Goal: Transaction & Acquisition: Purchase product/service

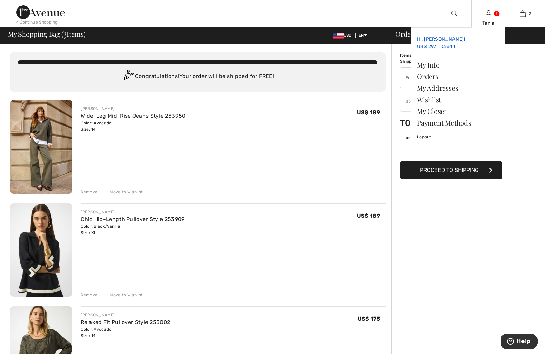
click at [449, 48] on link "Hi, Tania! US$ 297 = Credit" at bounding box center [458, 43] width 83 height 20
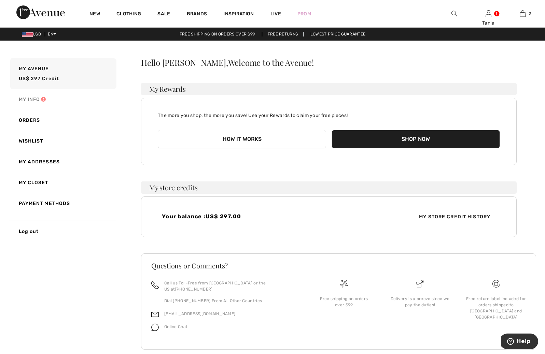
click at [28, 97] on link "My Info" at bounding box center [63, 99] width 108 height 21
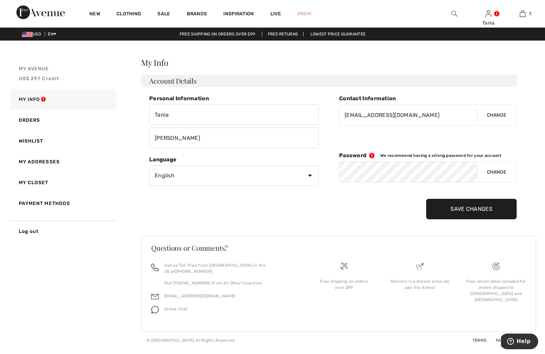
click at [48, 80] on span "US$ 297 Credit" at bounding box center [39, 79] width 41 height 6
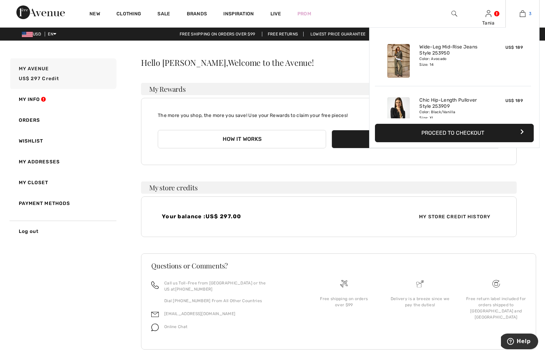
scroll to position [1, 0]
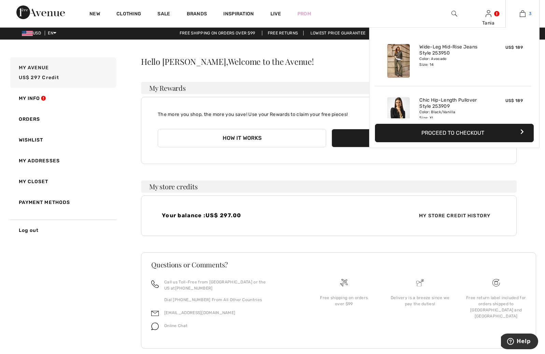
click at [523, 14] on img at bounding box center [523, 14] width 6 height 8
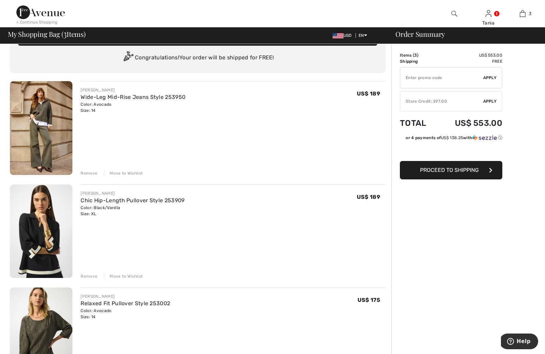
scroll to position [27, 0]
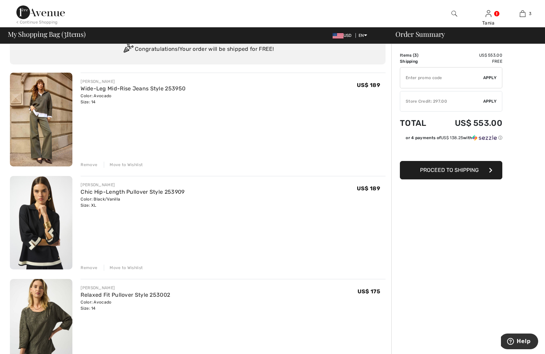
click at [493, 102] on span "Apply" at bounding box center [490, 101] width 14 height 6
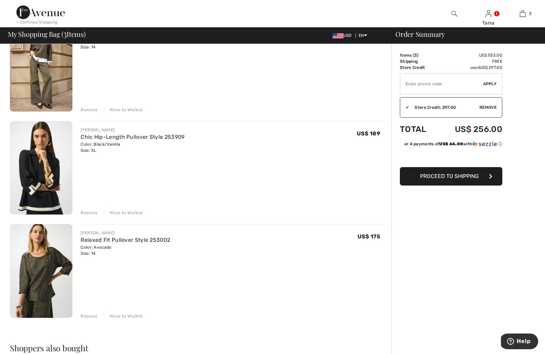
scroll to position [84, 0]
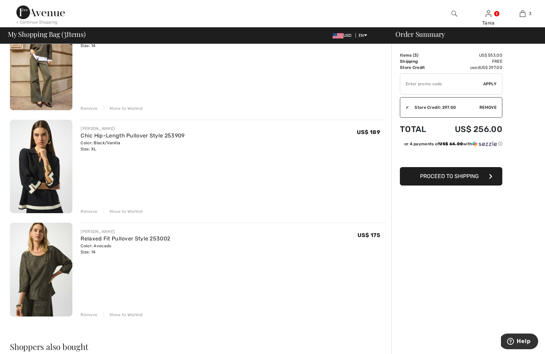
click at [88, 316] on div "Remove" at bounding box center [89, 315] width 17 height 6
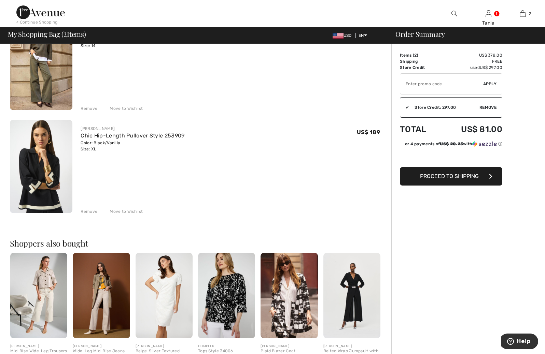
click at [421, 86] on input "TEXT" at bounding box center [441, 84] width 83 height 20
type input "GC005034521"
click at [486, 83] on span "Apply" at bounding box center [490, 84] width 14 height 6
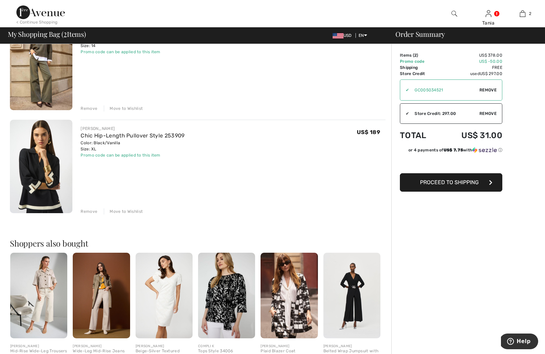
scroll to position [87, 0]
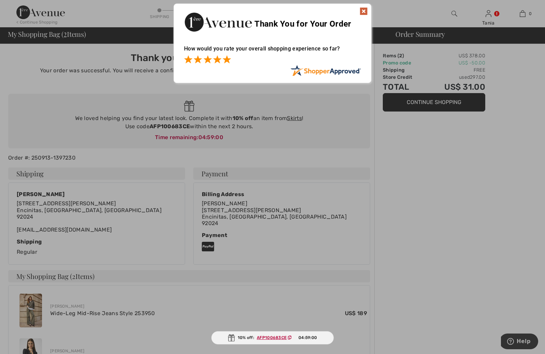
click at [228, 61] on span at bounding box center [227, 59] width 8 height 8
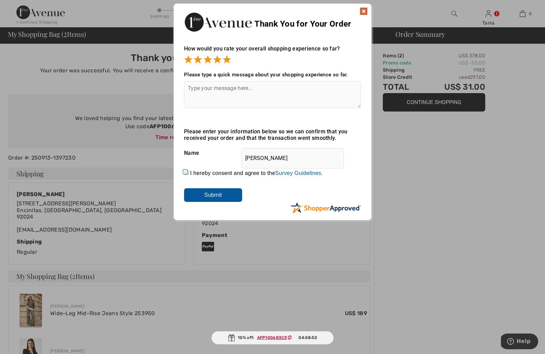
click at [213, 89] on textarea at bounding box center [272, 94] width 177 height 27
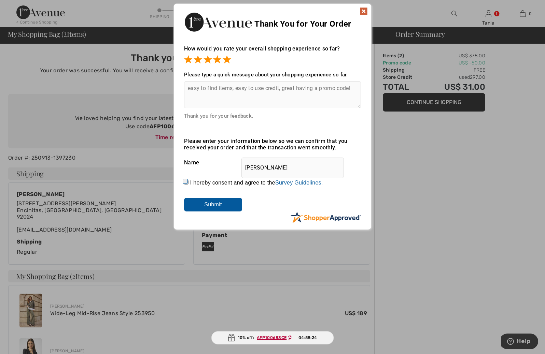
type textarea "easy to find items, easy to use credit, great having a promo code!"
click at [185, 182] on input "I hereby consent and agree to the By submitting a review, you grant permission …" at bounding box center [186, 182] width 4 height 4
checkbox input "true"
click at [209, 203] on input "Submit" at bounding box center [213, 205] width 58 height 14
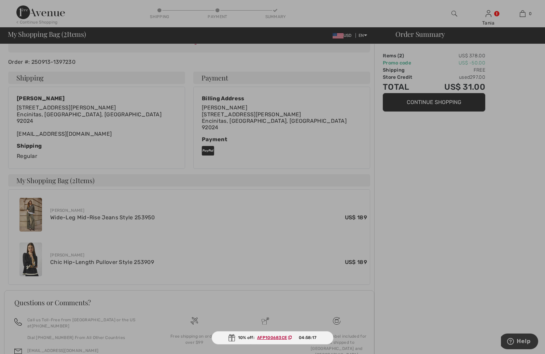
scroll to position [139, 0]
